Goal: Information Seeking & Learning: Find specific fact

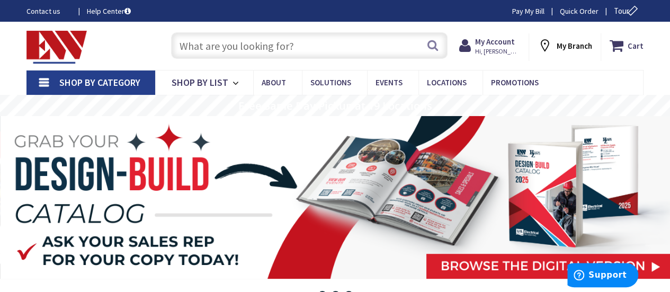
click at [251, 43] on input "text" at bounding box center [309, 45] width 276 height 26
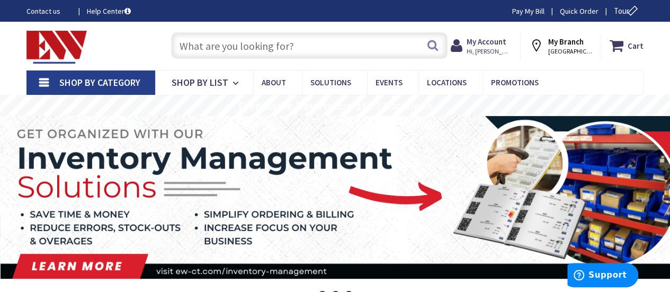
click at [228, 32] on input "text" at bounding box center [309, 45] width 276 height 26
click at [230, 38] on input "text" at bounding box center [309, 45] width 276 height 26
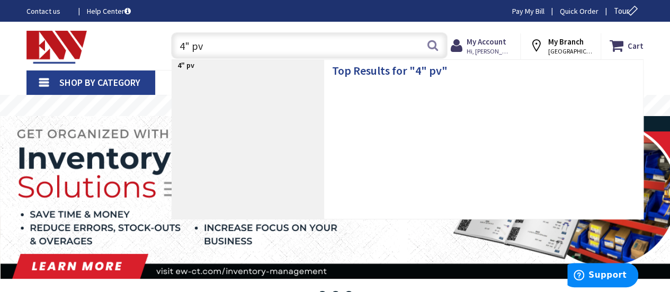
type input "4" pvc"
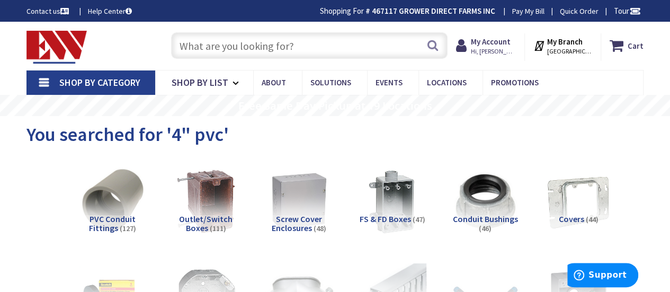
click at [296, 46] on input "text" at bounding box center [309, 45] width 276 height 26
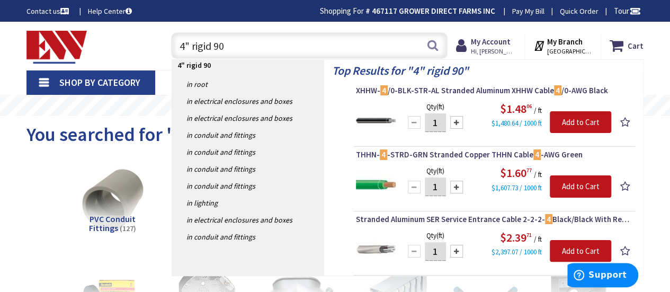
type input "4" rigid 90s"
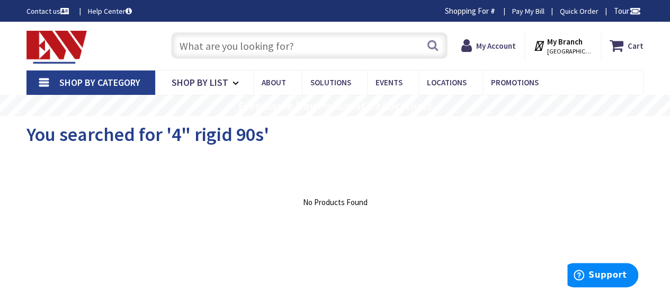
click at [309, 45] on input "text" at bounding box center [309, 45] width 276 height 26
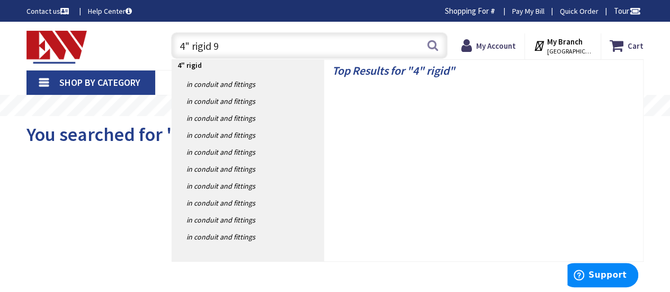
type input "4" rigid 90"
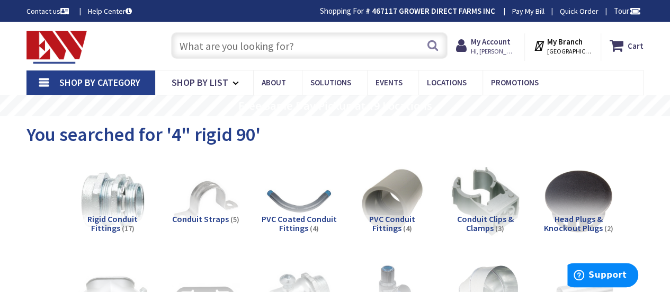
click at [202, 41] on input "text" at bounding box center [309, 45] width 276 height 26
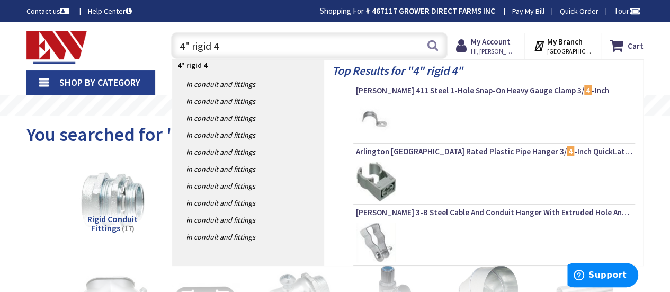
type input "4" rigid 45"
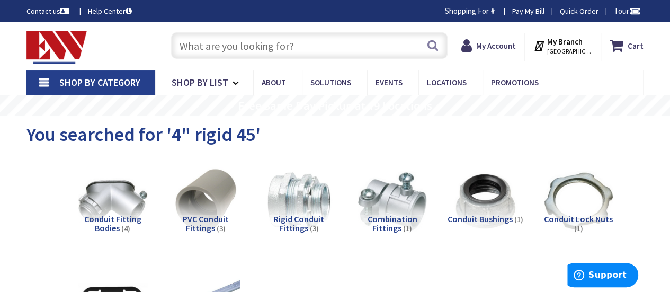
click at [354, 35] on input "text" at bounding box center [309, 45] width 276 height 26
click at [353, 34] on input "text" at bounding box center [309, 45] width 276 height 26
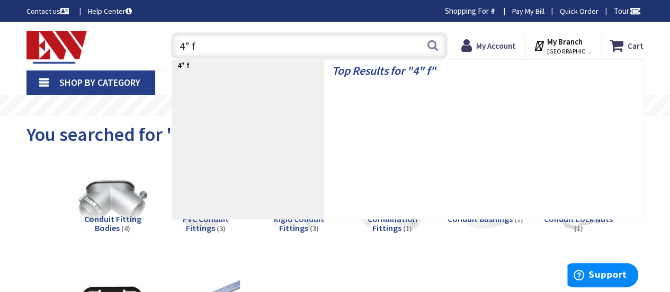
type input "4" fa"
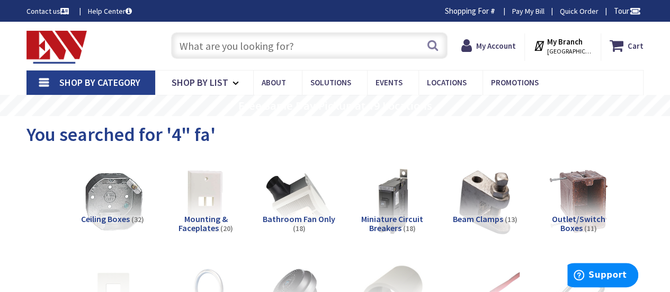
click at [304, 50] on input "text" at bounding box center [309, 45] width 276 height 26
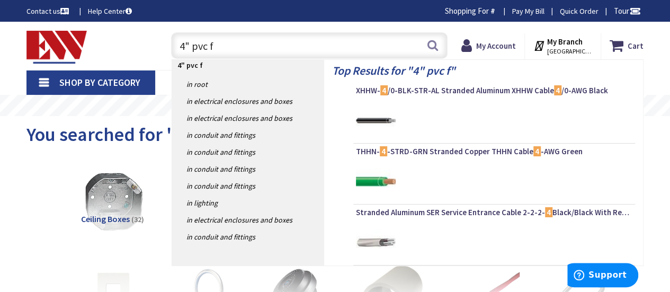
type input "4" pvc fa"
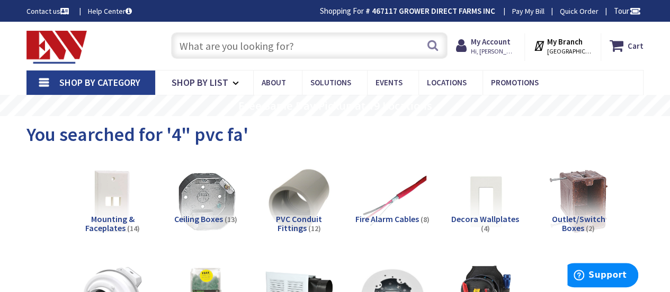
click at [288, 43] on input "text" at bounding box center [309, 45] width 276 height 26
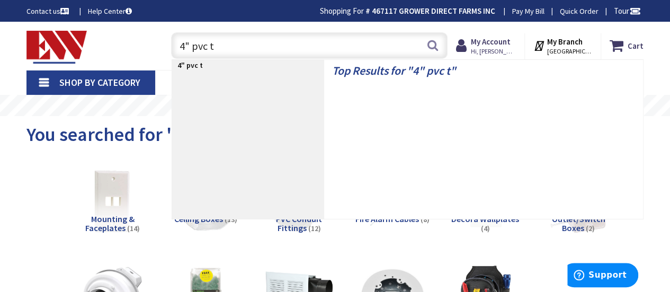
type input "4" pvc ta"
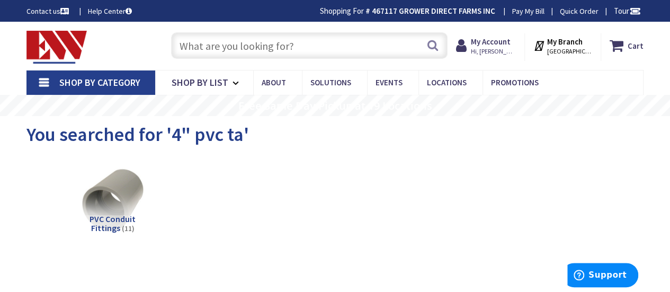
drag, startPoint x: 270, startPoint y: 59, endPoint x: 267, endPoint y: 52, distance: 7.6
click at [269, 59] on div "Search" at bounding box center [307, 45] width 282 height 34
click at [267, 52] on input "text" at bounding box center [309, 45] width 276 height 26
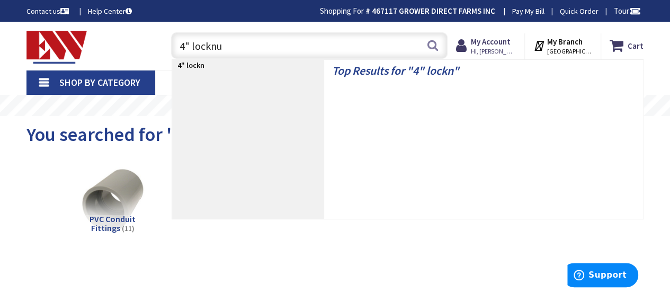
type input "4" locknut"
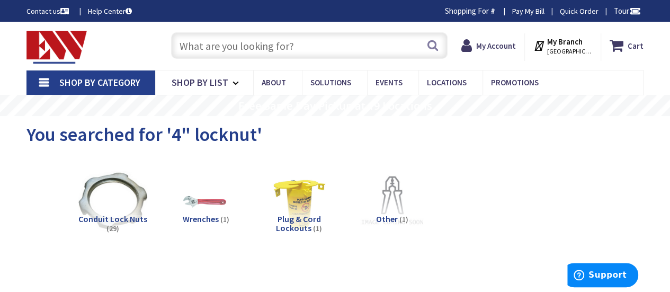
click at [289, 49] on input "text" at bounding box center [309, 45] width 276 height 26
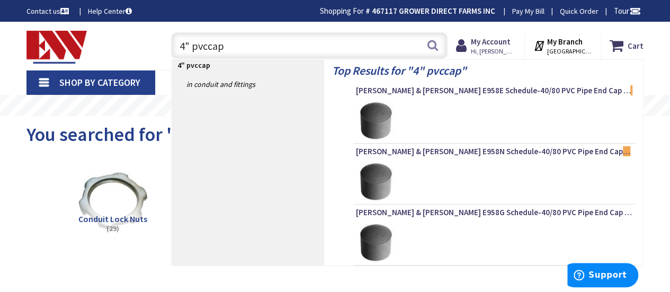
type input "4" pvc cap"
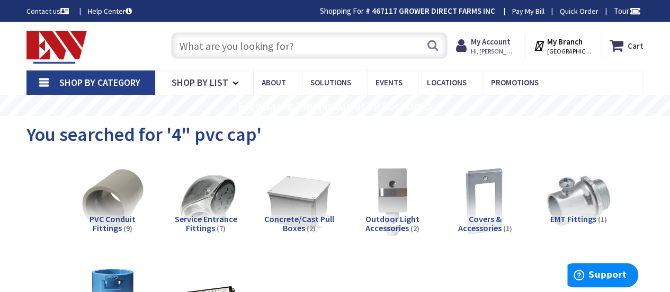
click at [252, 37] on input "text" at bounding box center [309, 45] width 276 height 26
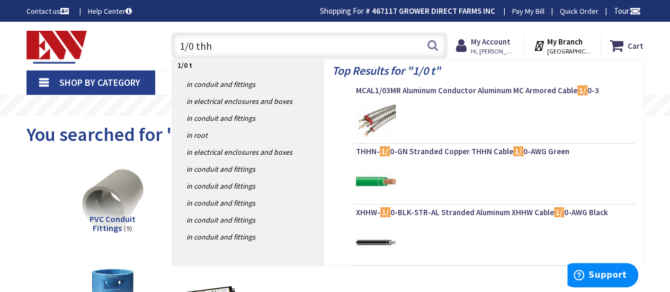
type input "1/0 thhn"
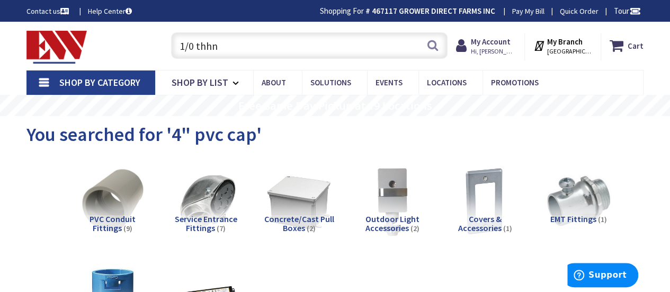
scroll to position [14, 0]
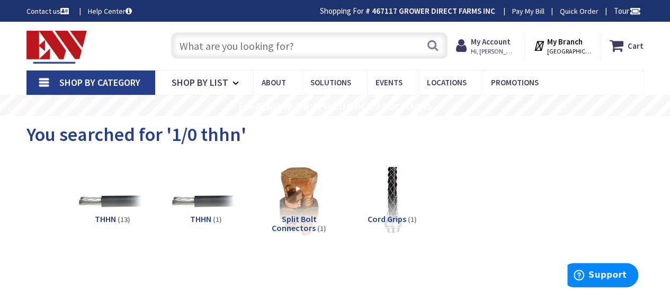
click at [243, 55] on input "text" at bounding box center [309, 45] width 276 height 26
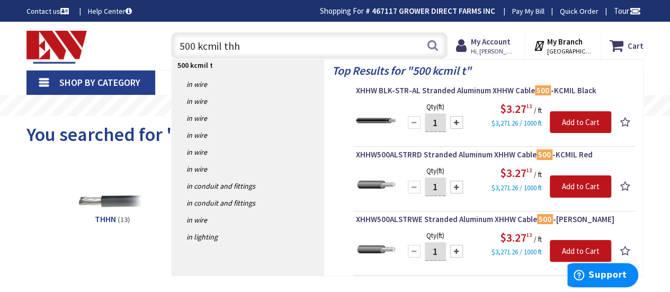
type input "500 kcmil thhn"
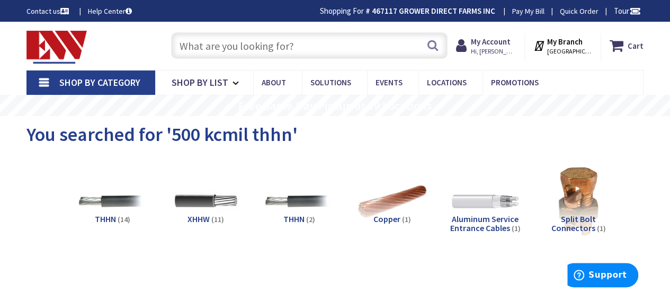
click at [240, 51] on input "text" at bounding box center [309, 45] width 276 height 26
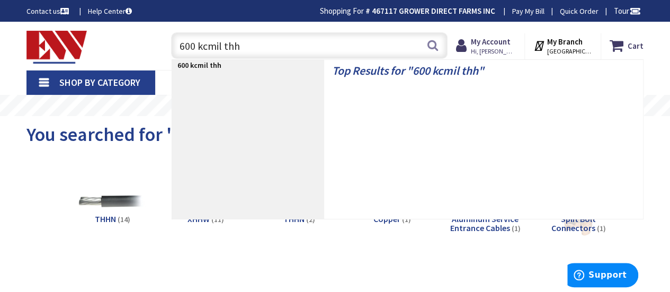
type input "600 kcmil thhn"
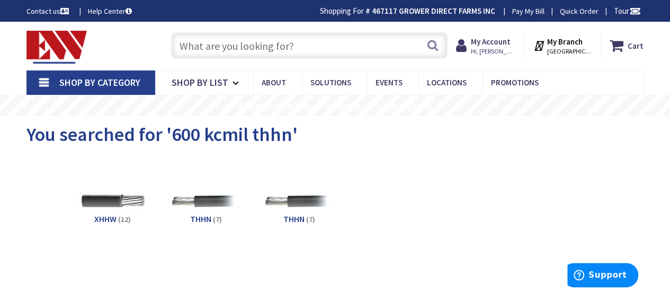
click at [239, 53] on input "text" at bounding box center [309, 45] width 276 height 26
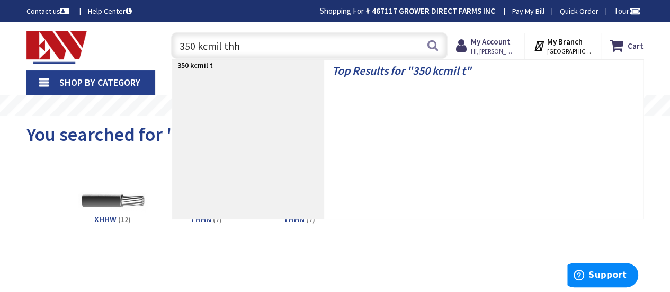
type input "350 kcmil thhn"
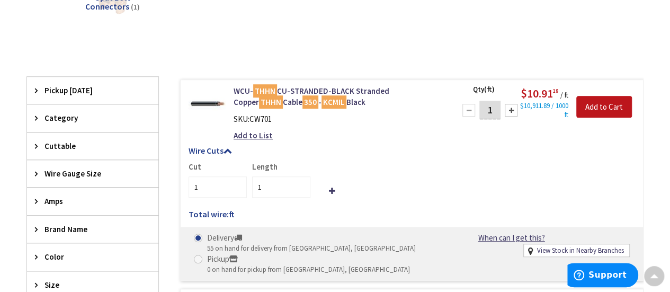
scroll to position [319, 0]
